Goal: Find specific page/section

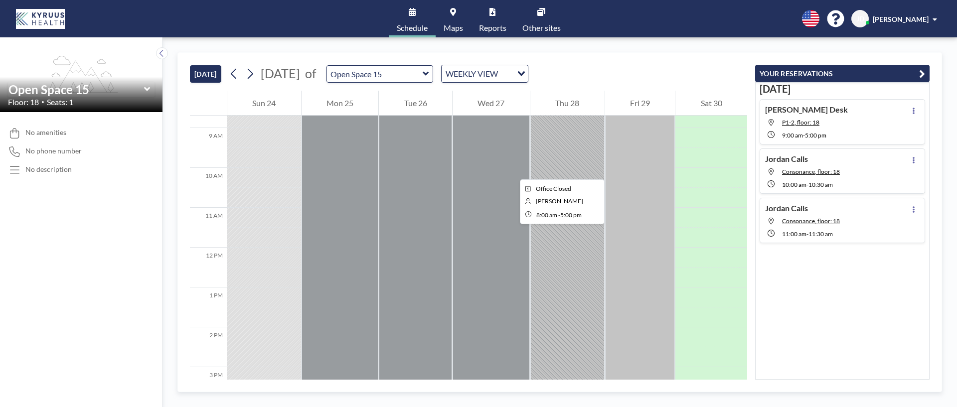
scroll to position [347, 0]
click at [149, 86] on icon at bounding box center [147, 89] width 6 height 10
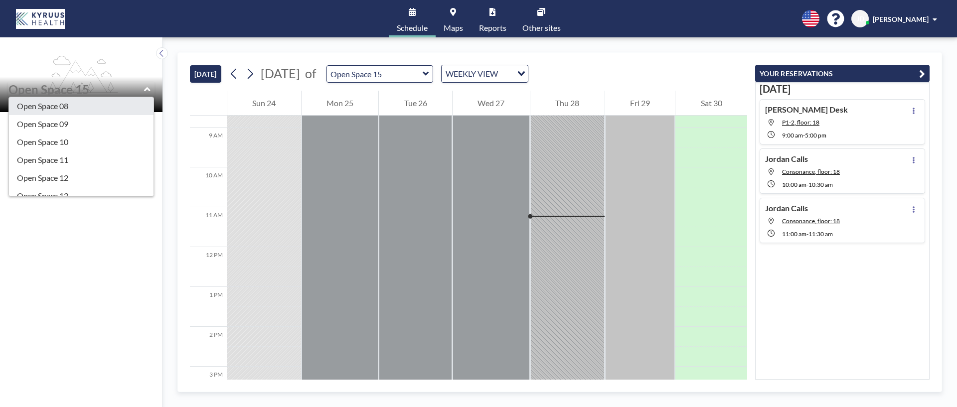
scroll to position [422, 0]
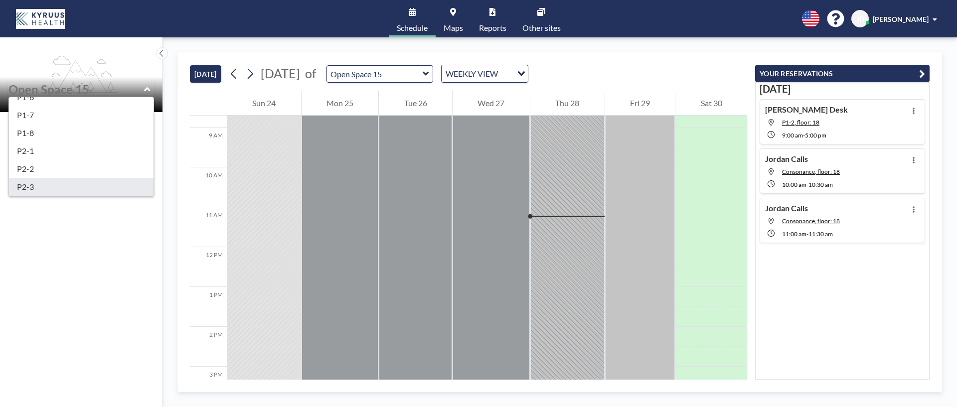
type input "P2-3"
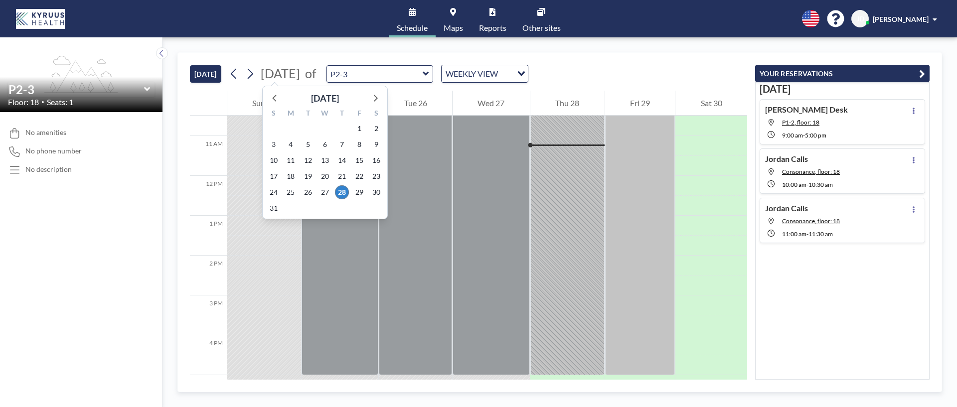
scroll to position [419, 0]
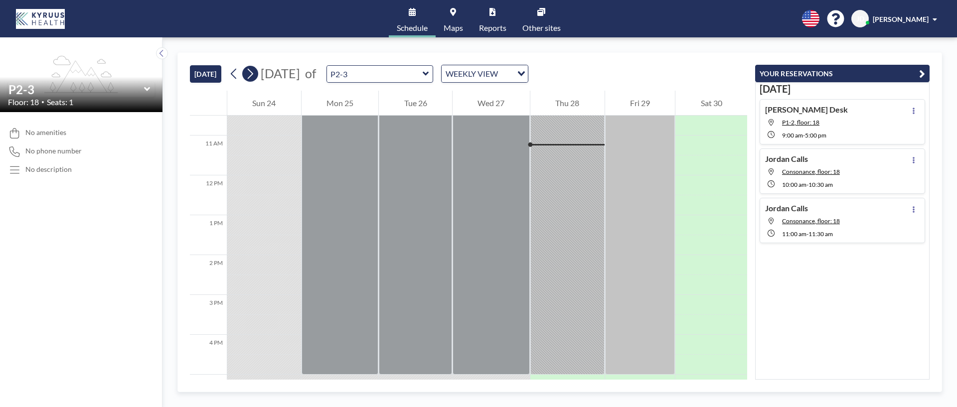
click at [252, 75] on icon at bounding box center [249, 73] width 9 height 15
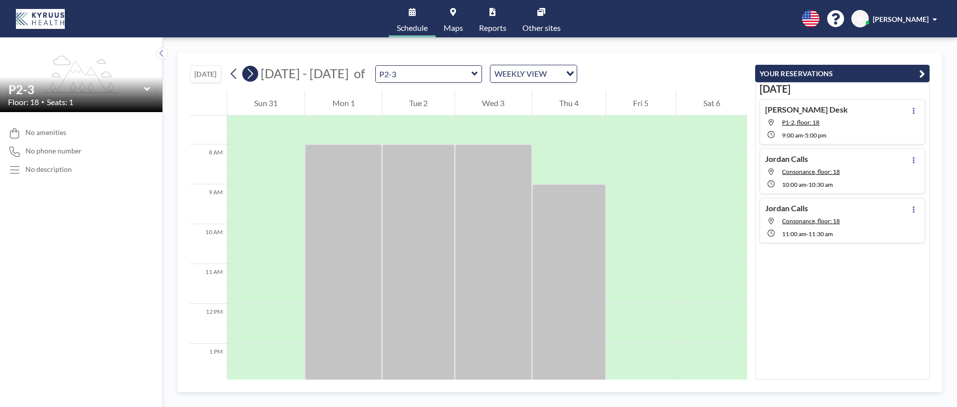
scroll to position [299, 0]
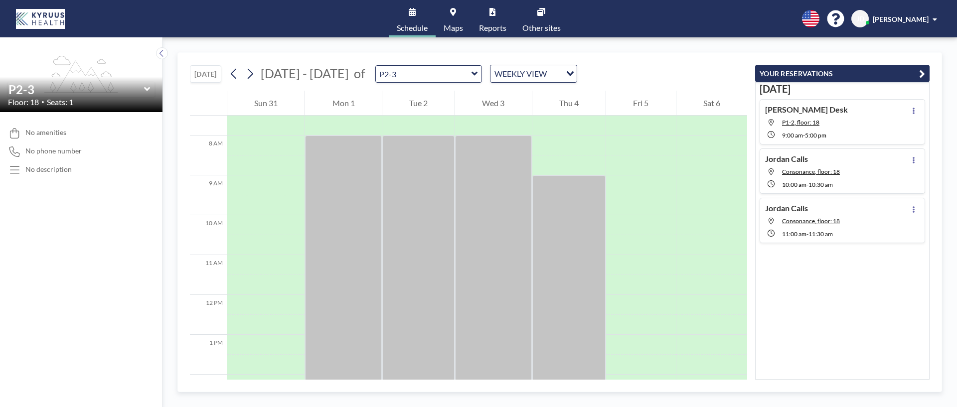
click at [154, 89] on div "P2-3" at bounding box center [81, 89] width 147 height 15
click at [146, 90] on icon at bounding box center [147, 89] width 6 height 4
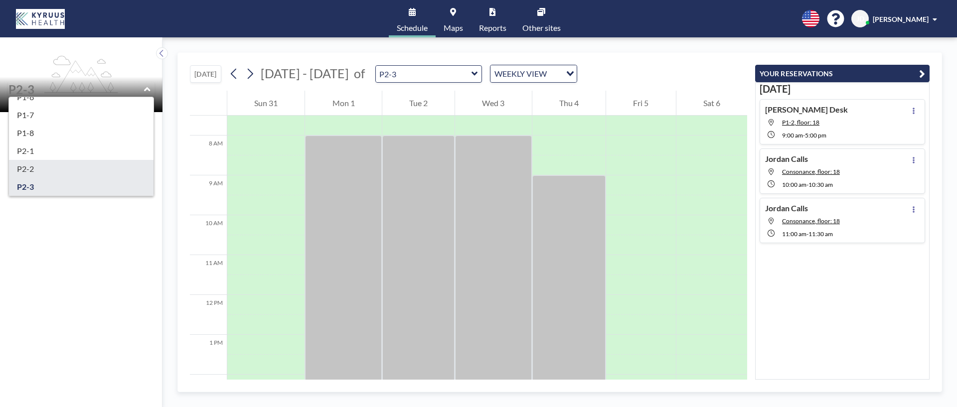
scroll to position [409, 0]
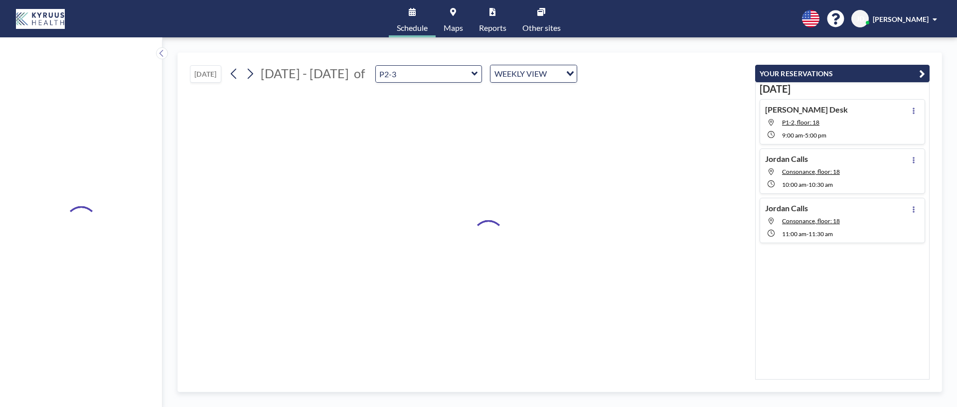
type input "P1-8"
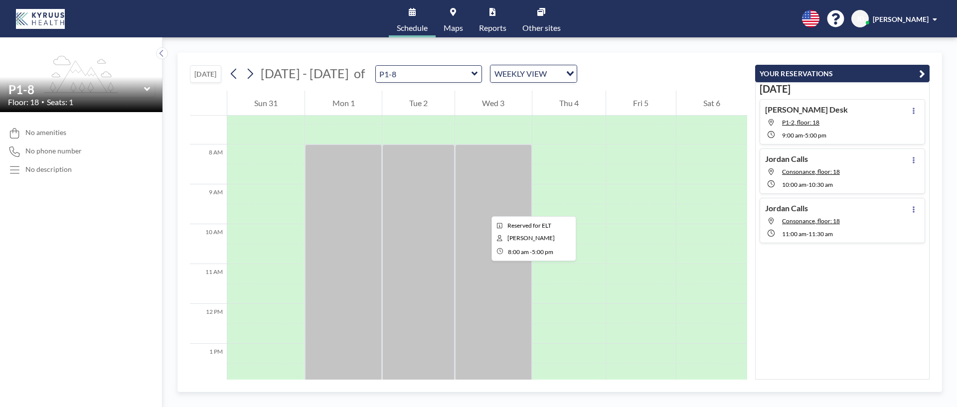
scroll to position [299, 0]
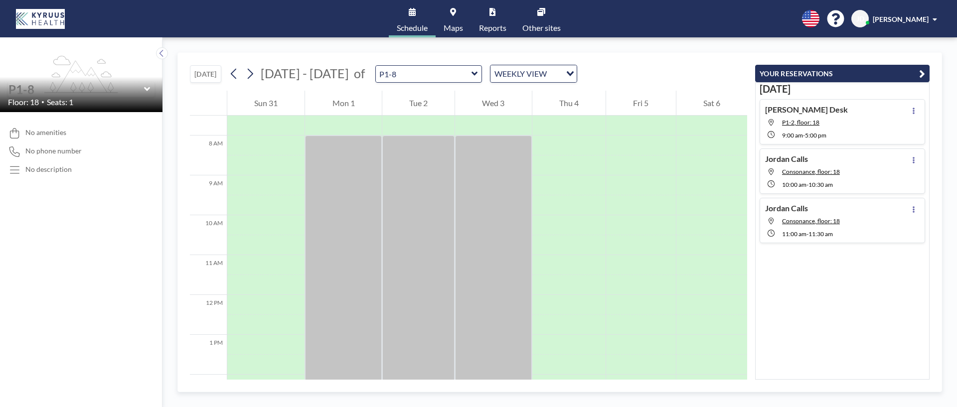
click at [70, 95] on input "text" at bounding box center [76, 89] width 136 height 14
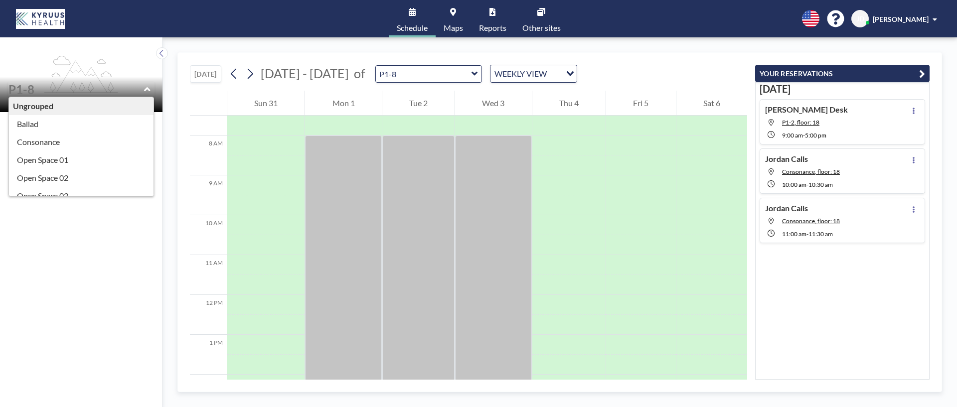
scroll to position [422, 0]
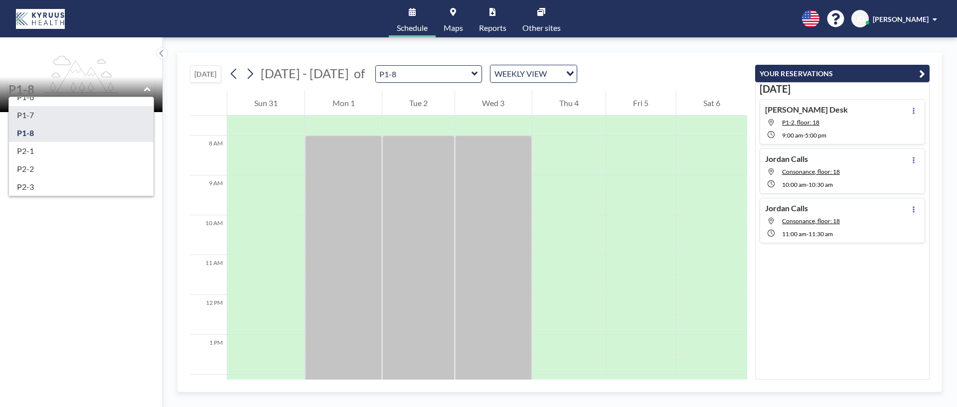
type input "P1-7"
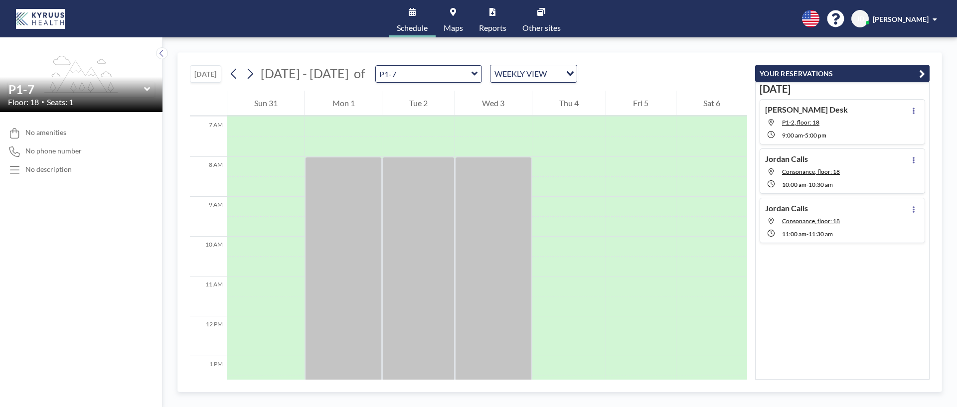
scroll to position [299, 0]
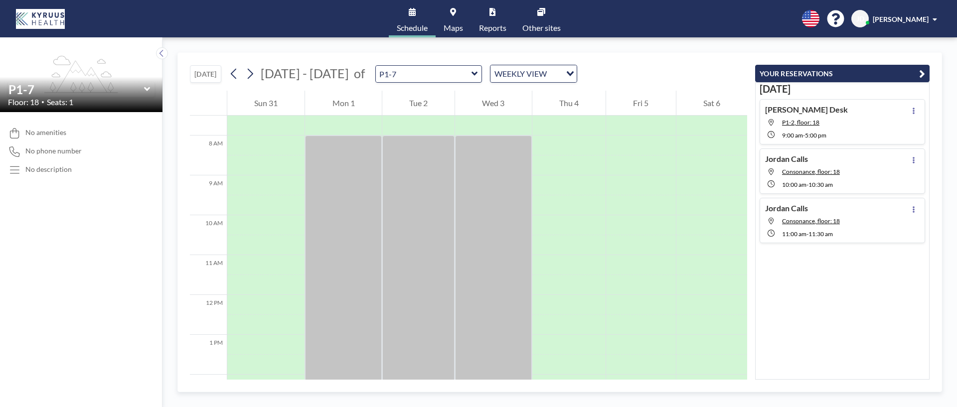
click at [149, 87] on icon at bounding box center [147, 89] width 6 height 4
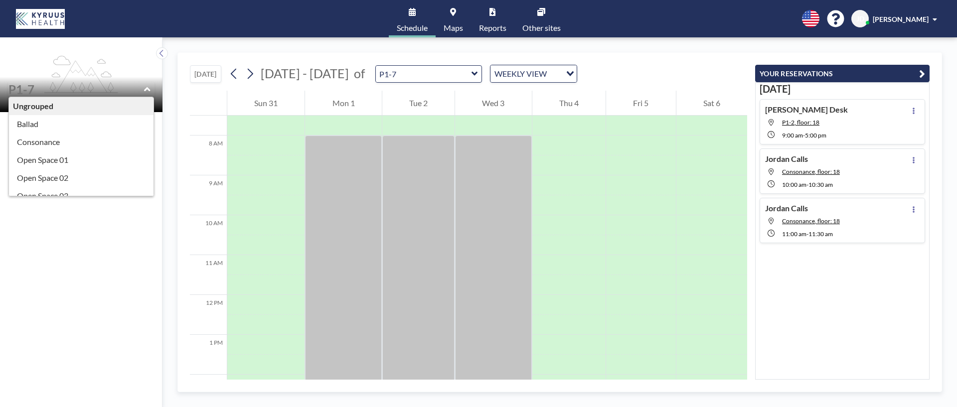
scroll to position [422, 0]
type input "P1-6"
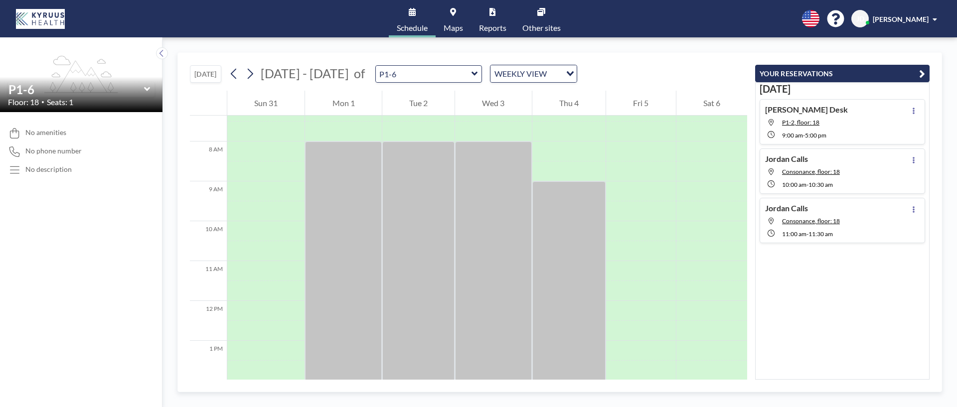
scroll to position [299, 0]
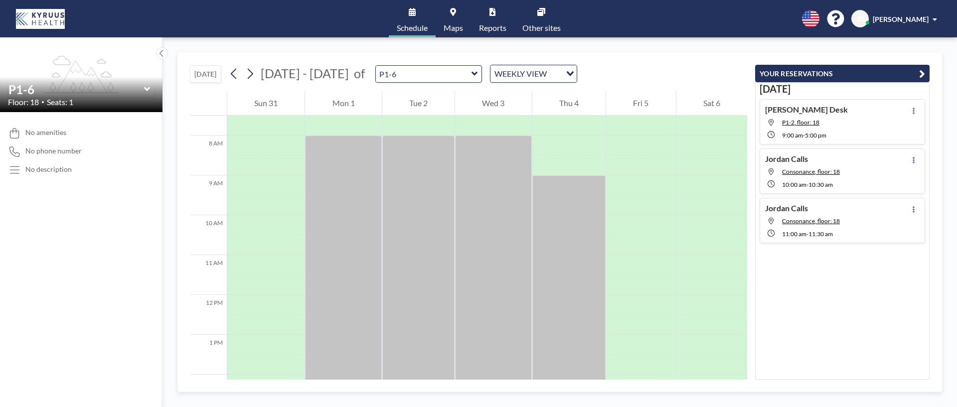
click at [152, 87] on div "P1-6" at bounding box center [81, 89] width 147 height 15
drag, startPoint x: 145, startPoint y: 89, endPoint x: 139, endPoint y: 95, distance: 8.5
click at [145, 89] on icon at bounding box center [147, 89] width 6 height 10
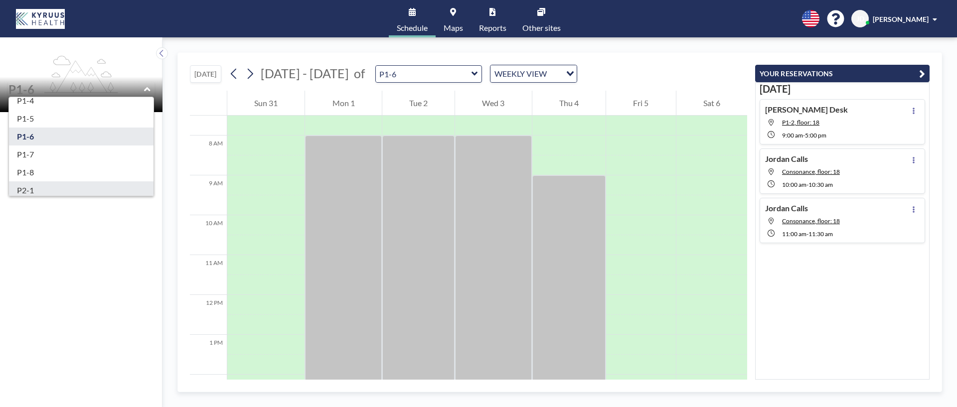
scroll to position [364, 0]
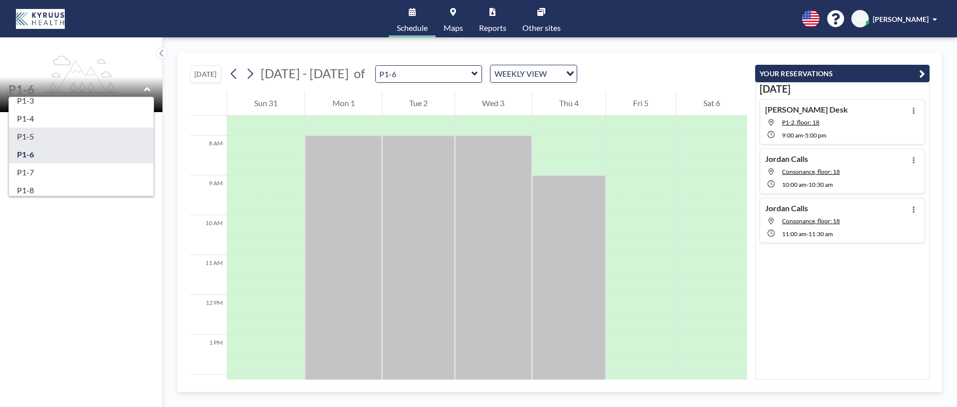
type input "P1-5"
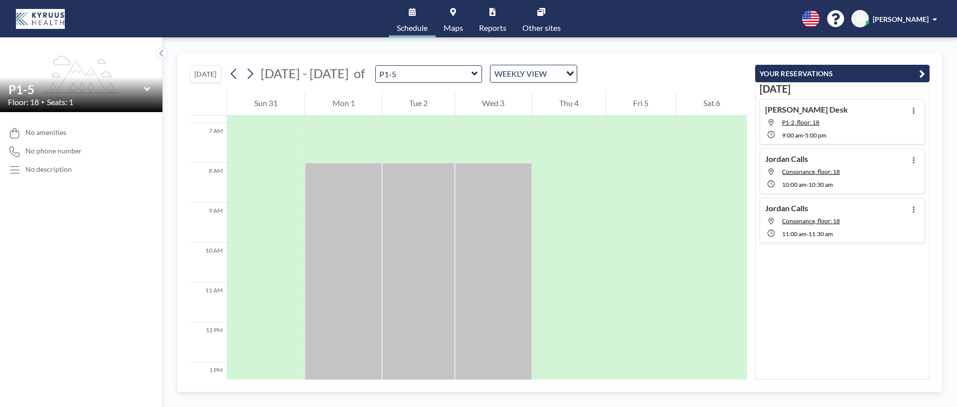
scroll to position [299, 0]
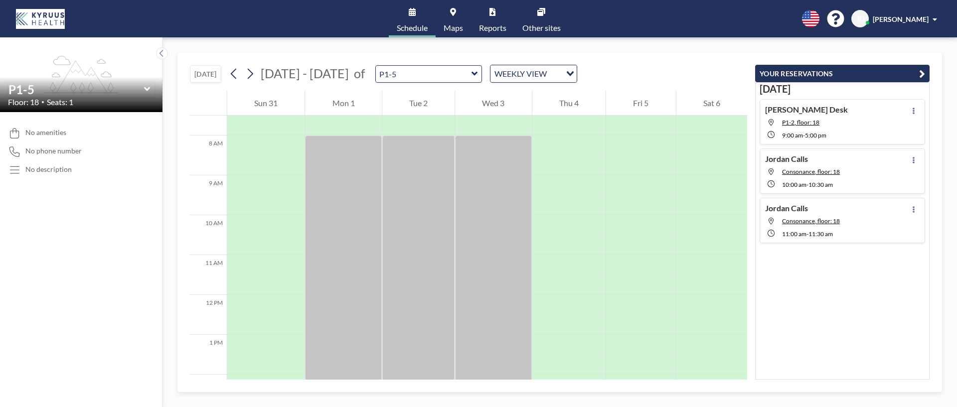
click at [144, 91] on icon at bounding box center [147, 89] width 6 height 10
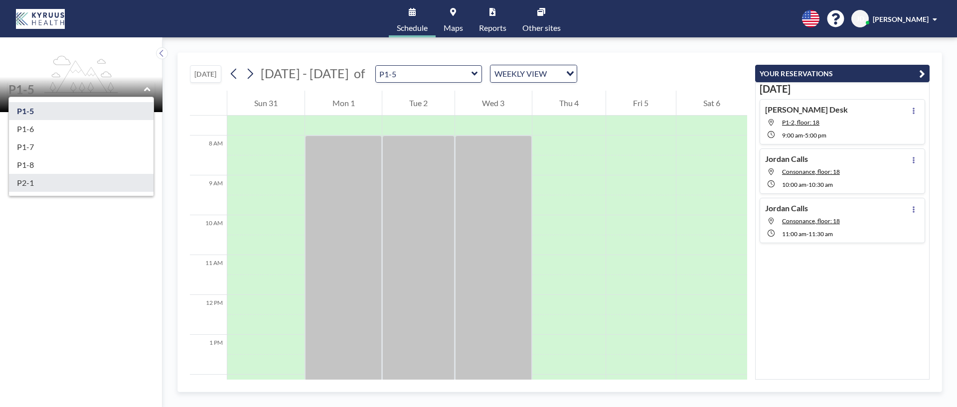
scroll to position [358, 0]
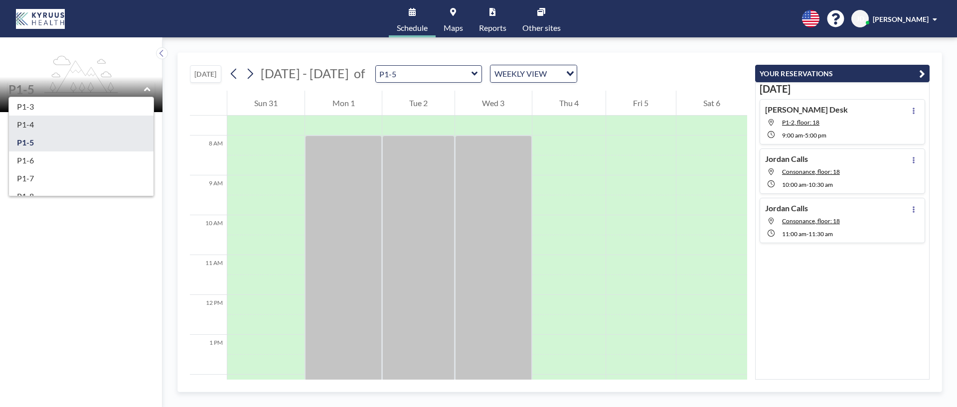
type input "P1-4"
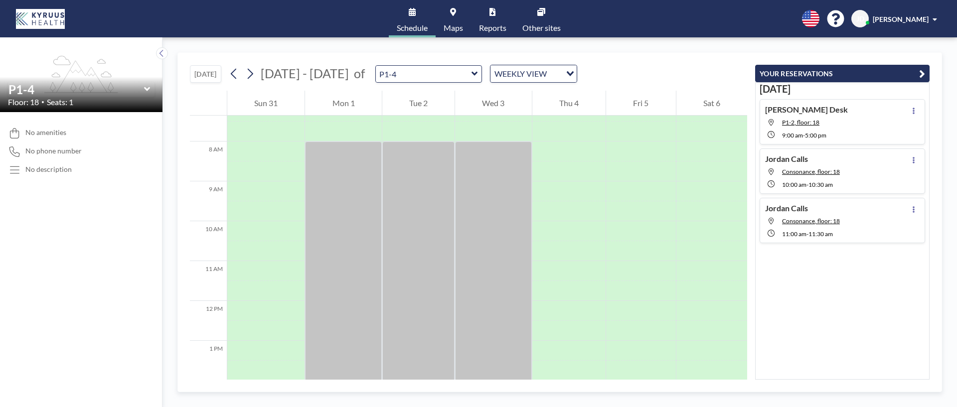
scroll to position [299, 0]
click at [154, 84] on div "P1-4" at bounding box center [81, 89] width 147 height 15
click at [148, 86] on icon at bounding box center [147, 89] width 6 height 10
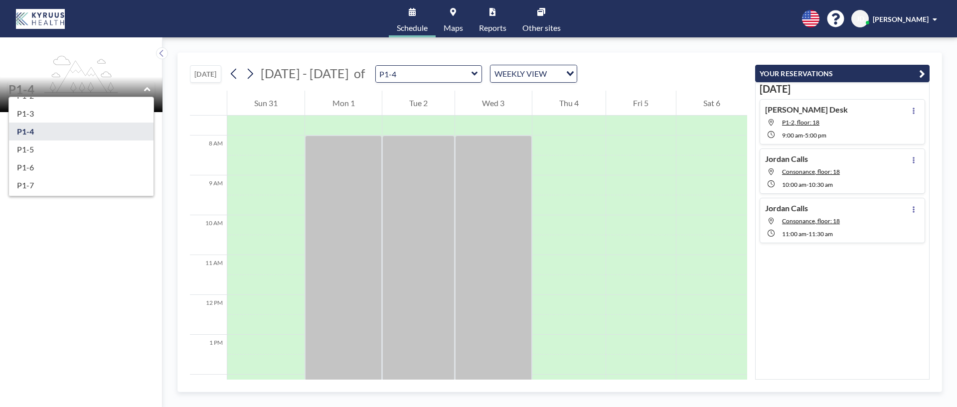
scroll to position [351, 0]
type input "P1-3"
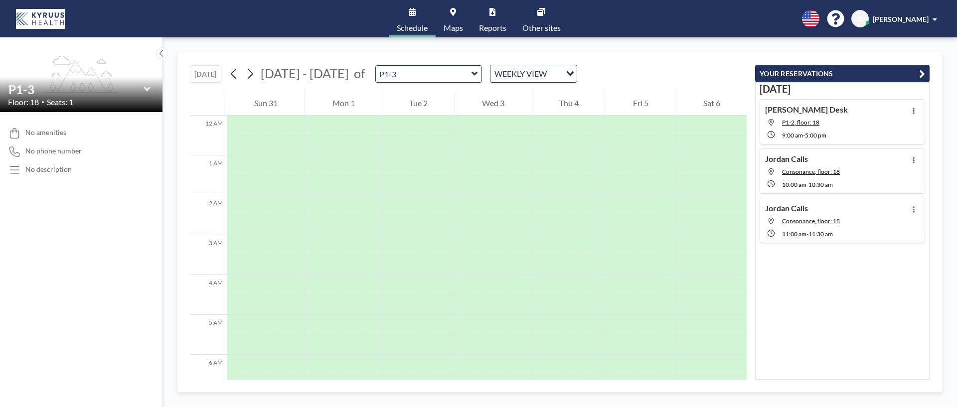
scroll to position [299, 0]
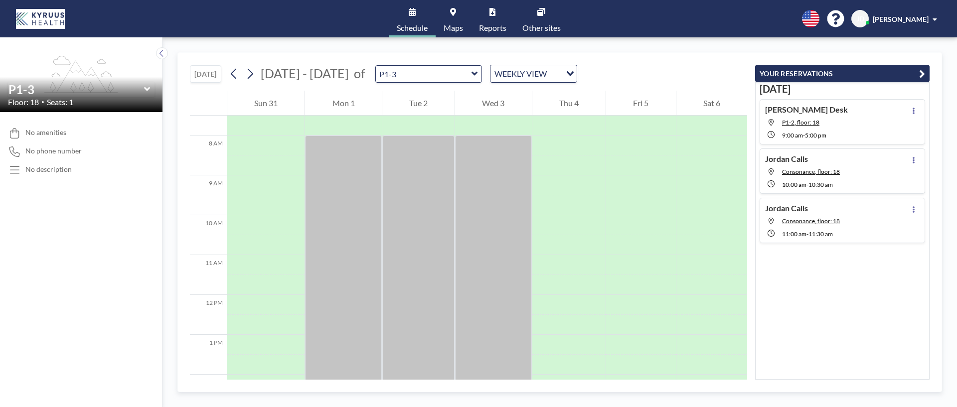
click at [144, 89] on icon at bounding box center [147, 89] width 6 height 10
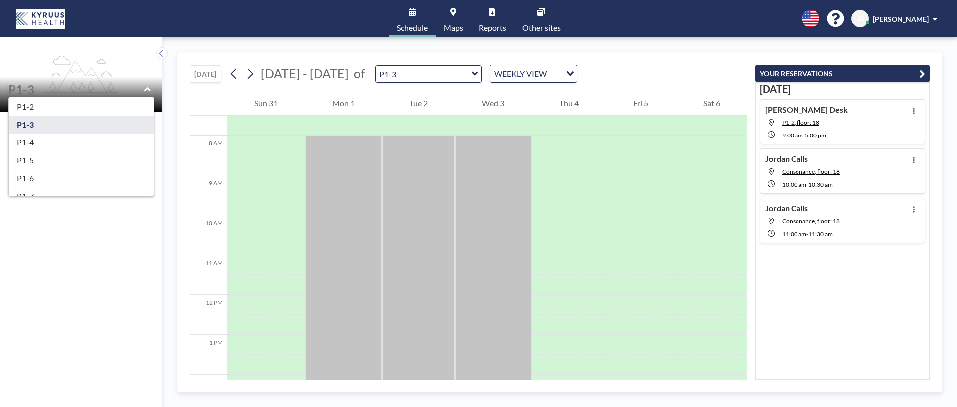
scroll to position [333, 0]
type input "P1-2"
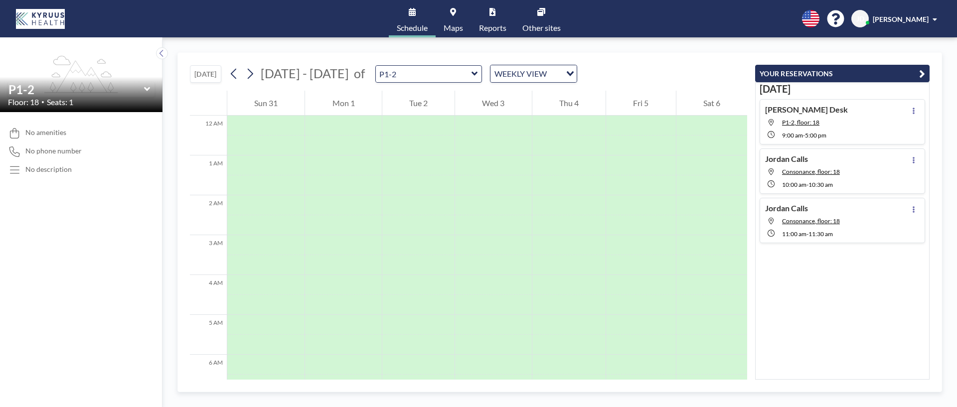
scroll to position [299, 0]
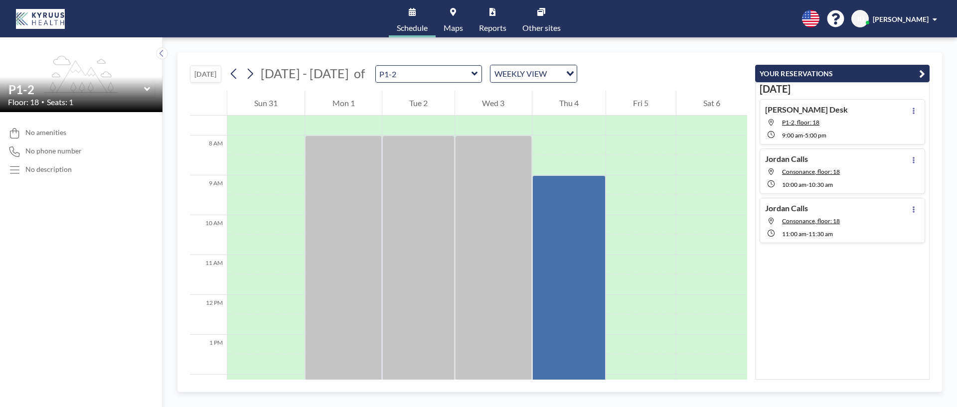
click at [148, 90] on icon at bounding box center [147, 89] width 6 height 4
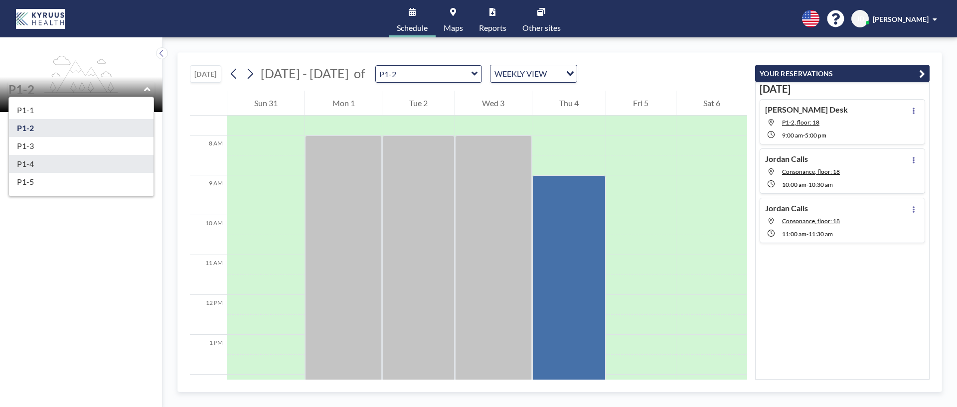
scroll to position [313, 0]
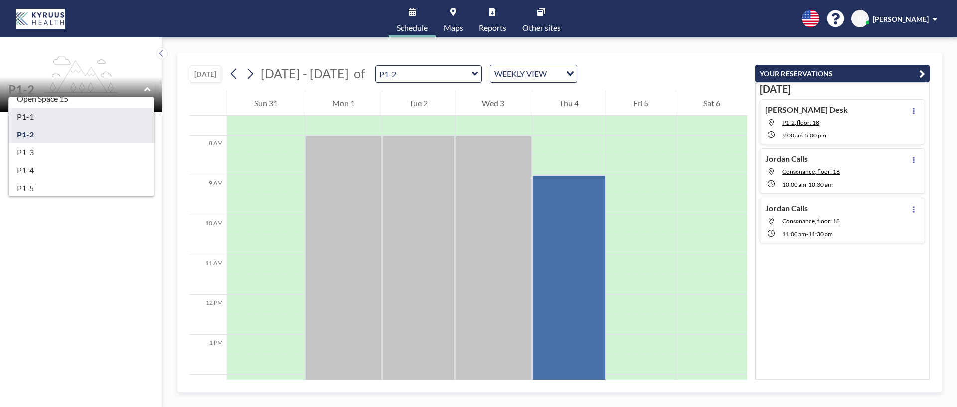
type input "P1-1"
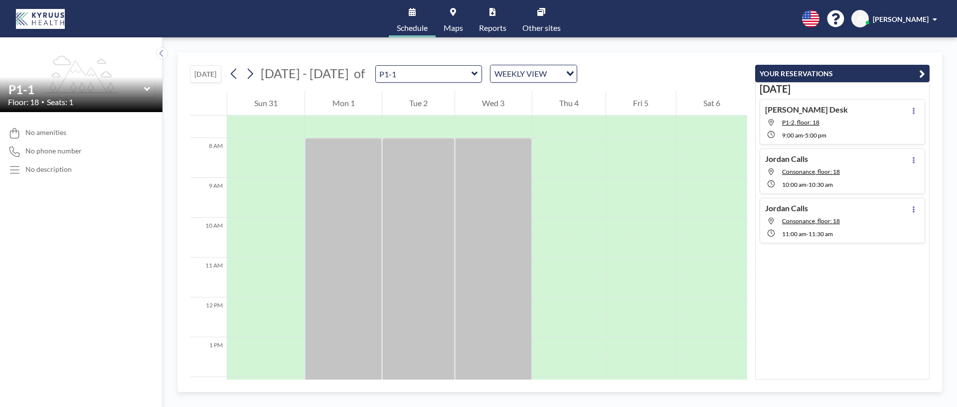
scroll to position [299, 0]
